Goal: Task Accomplishment & Management: Complete application form

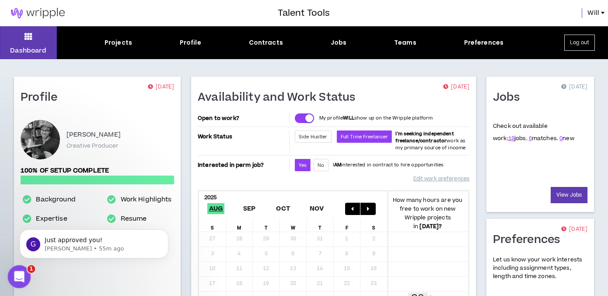
click at [20, 275] on icon "Open Intercom Messenger" at bounding box center [18, 275] width 14 height 14
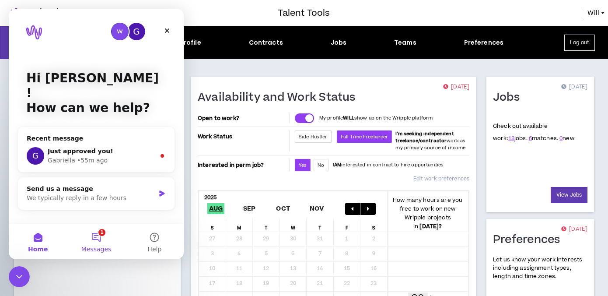
click at [109, 229] on button "1 Messages" at bounding box center [96, 241] width 58 height 35
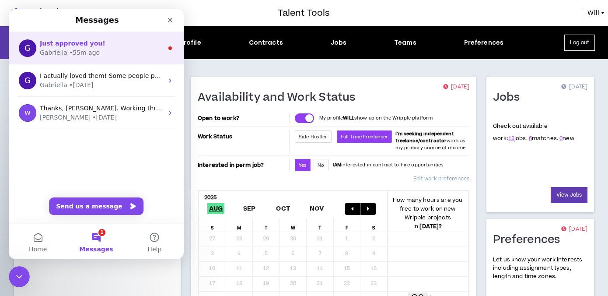
click at [113, 62] on div "G Just approved you! [PERSON_NAME] • 55m ago" at bounding box center [96, 48] width 175 height 32
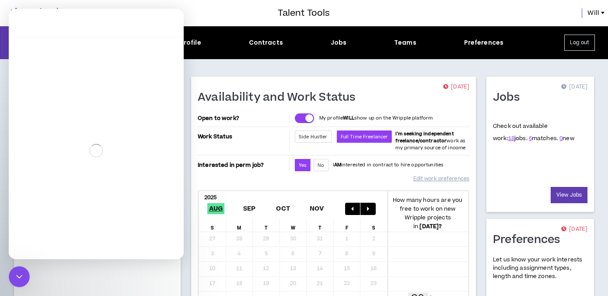
scroll to position [1, 0]
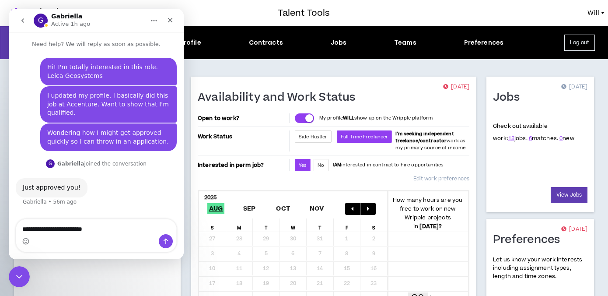
type textarea "**********"
click at [168, 238] on icon "Send a message…" at bounding box center [165, 241] width 7 height 7
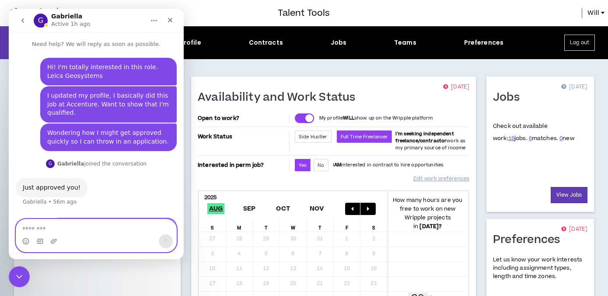
scroll to position [24, 0]
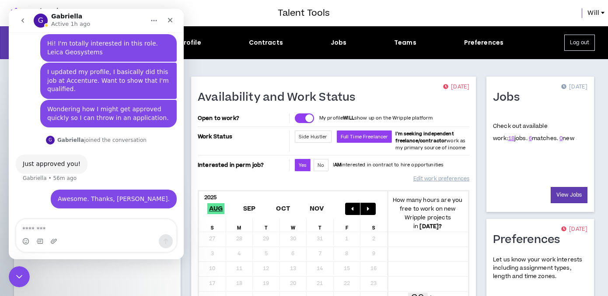
click at [228, 93] on h1 "Availability and Work Status" at bounding box center [280, 98] width 165 height 14
click at [168, 14] on div "Close" at bounding box center [170, 20] width 16 height 16
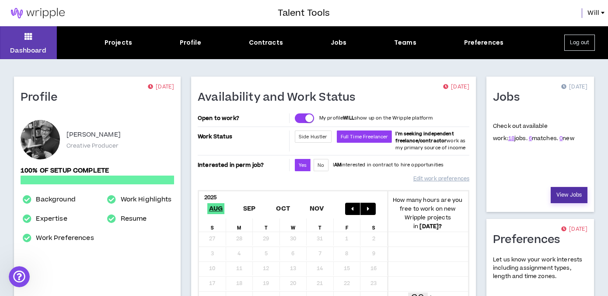
click at [561, 187] on link "View Jobs" at bounding box center [569, 195] width 37 height 16
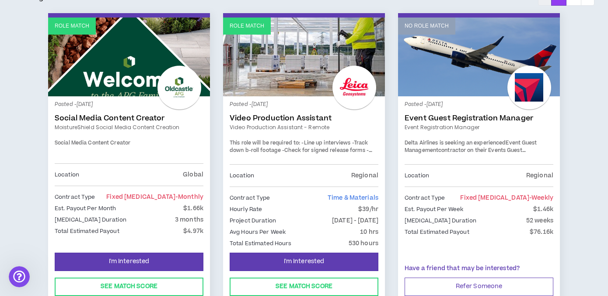
scroll to position [170, 0]
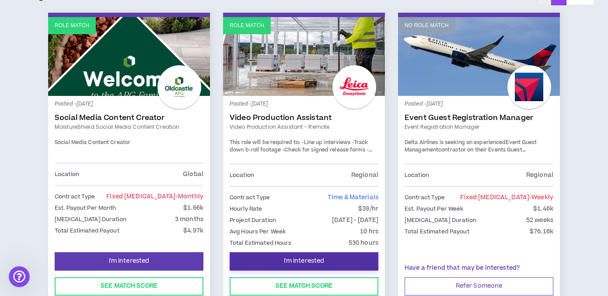
click at [316, 262] on span "I'm Interested" at bounding box center [304, 261] width 41 height 8
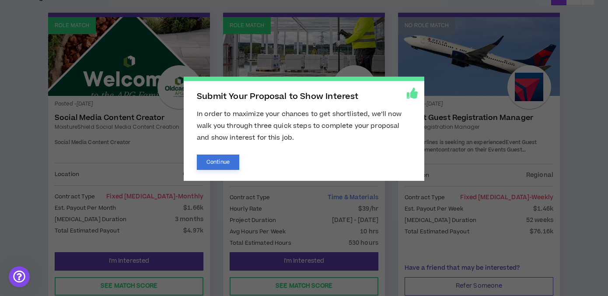
click at [227, 166] on button "Continue" at bounding box center [218, 161] width 42 height 15
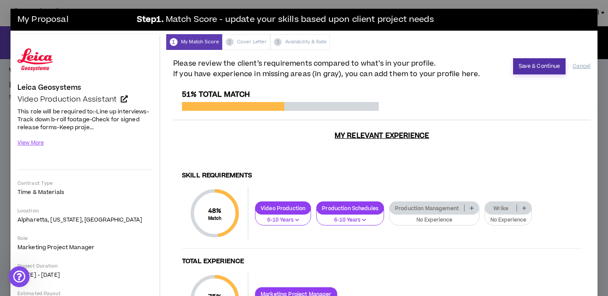
click at [538, 65] on button "Save & Continue" at bounding box center [539, 66] width 53 height 16
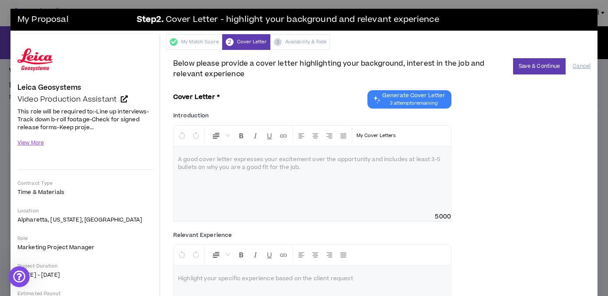
click at [240, 173] on div at bounding box center [312, 180] width 277 height 66
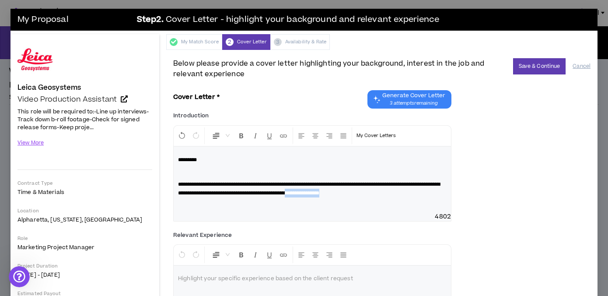
drag, startPoint x: 377, startPoint y: 195, endPoint x: 431, endPoint y: 196, distance: 53.4
click at [431, 196] on p "**********" at bounding box center [312, 189] width 269 height 18
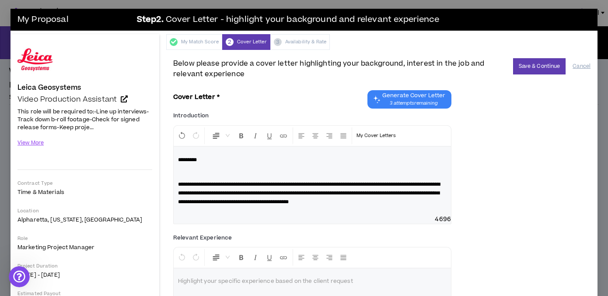
click at [242, 215] on div "**********" at bounding box center [312, 181] width 277 height 68
click at [407, 206] on p "**********" at bounding box center [312, 193] width 269 height 26
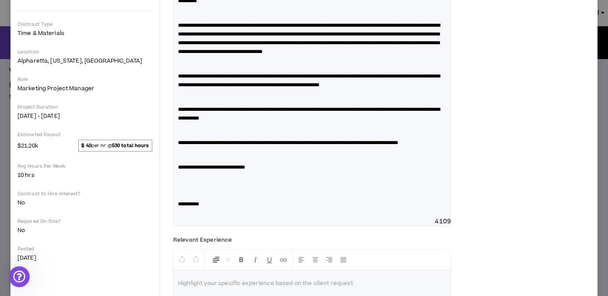
scroll to position [251, 0]
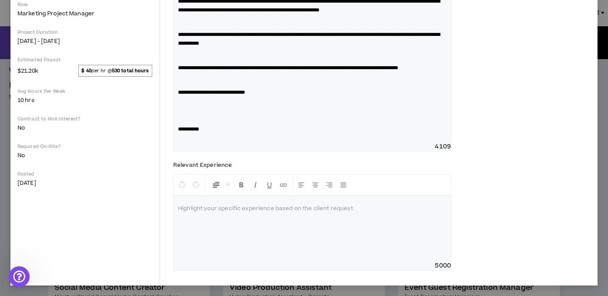
click at [240, 204] on p at bounding box center [312, 208] width 269 height 9
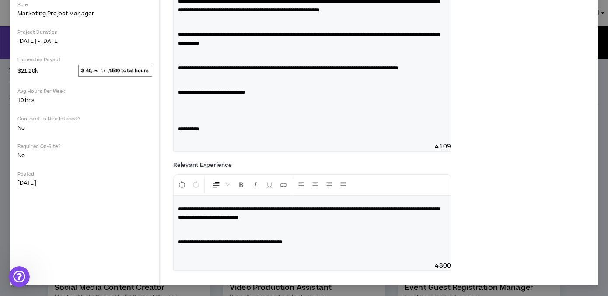
click at [336, 246] on p "**********" at bounding box center [312, 242] width 269 height 9
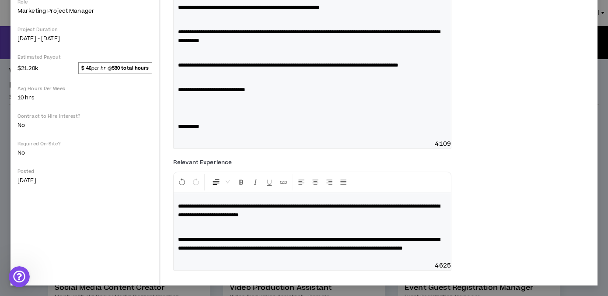
scroll to position [0, 0]
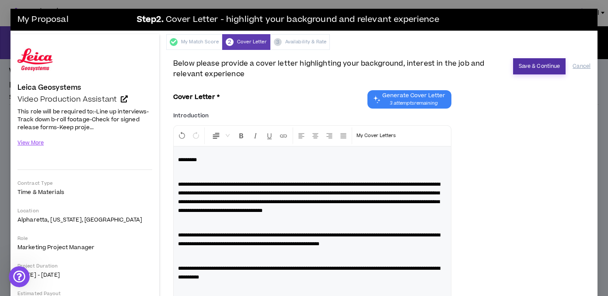
click at [533, 67] on button "Save & Continue" at bounding box center [539, 66] width 53 height 16
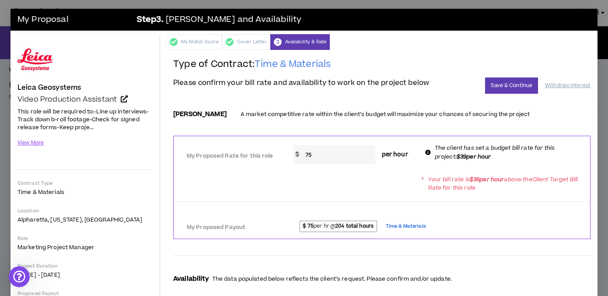
click at [326, 157] on input "75" at bounding box center [338, 154] width 74 height 19
type input "7"
type input "40"
click at [494, 84] on button "Save & Continue" at bounding box center [511, 85] width 53 height 16
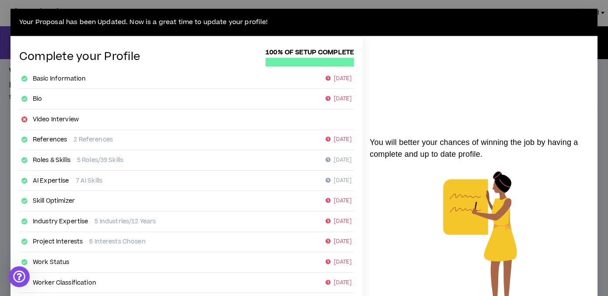
scroll to position [165, 0]
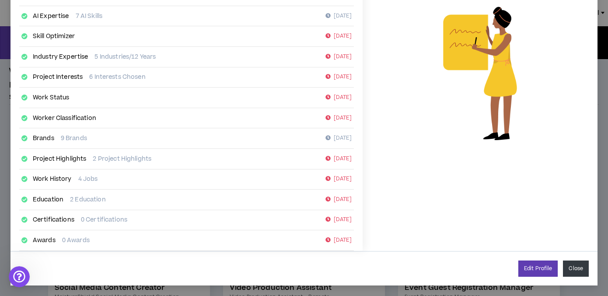
click at [572, 261] on button "Close" at bounding box center [576, 268] width 26 height 16
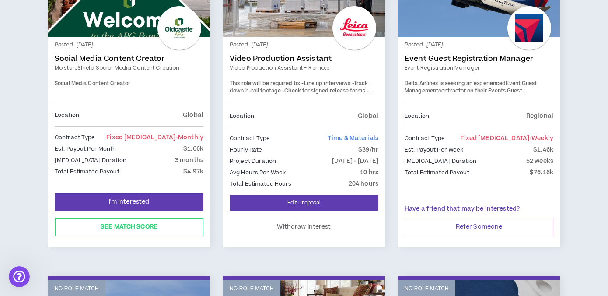
scroll to position [231, 0]
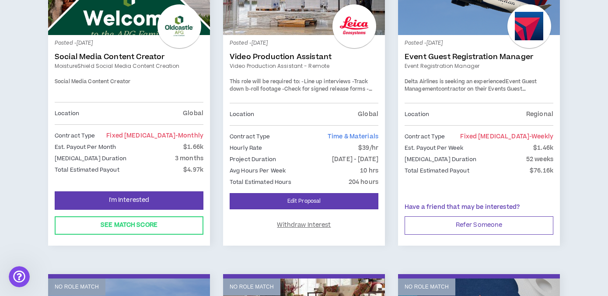
click at [469, 63] on link "Event Registration Manager" at bounding box center [479, 66] width 149 height 8
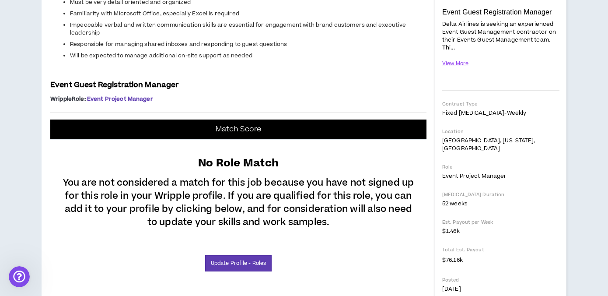
scroll to position [189, 0]
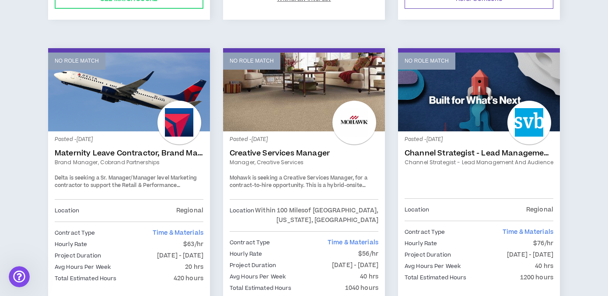
scroll to position [458, 0]
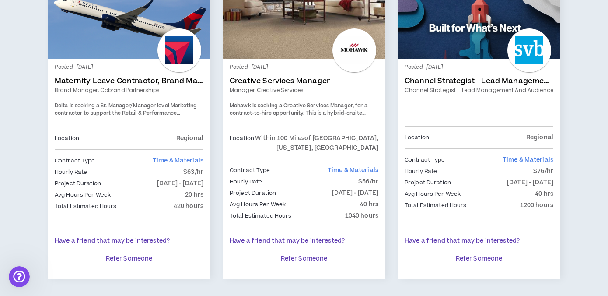
click at [304, 82] on link "Creative Services Manager" at bounding box center [304, 81] width 149 height 9
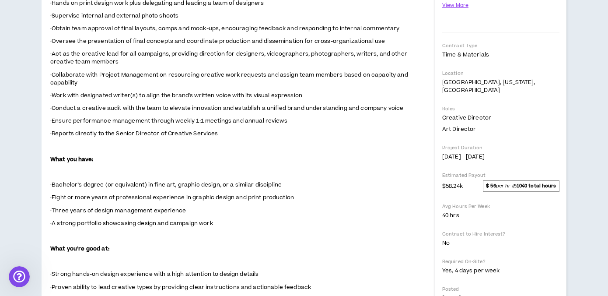
scroll to position [341, 0]
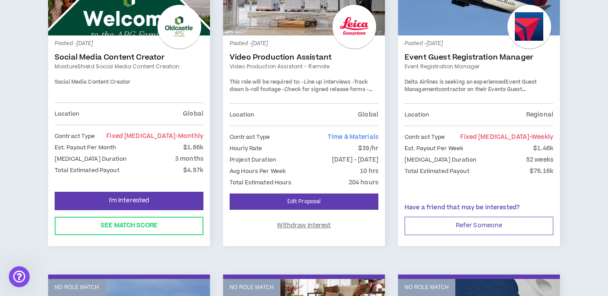
scroll to position [151, 0]
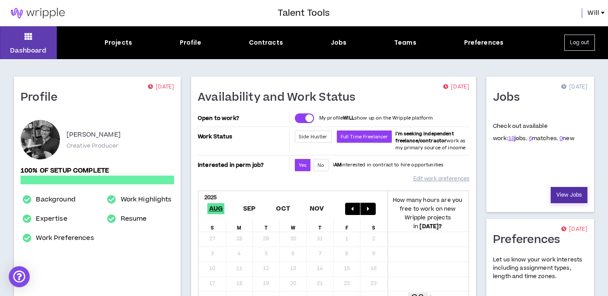
click at [570, 187] on link "View Jobs" at bounding box center [569, 195] width 37 height 16
